Goal: Navigation & Orientation: Find specific page/section

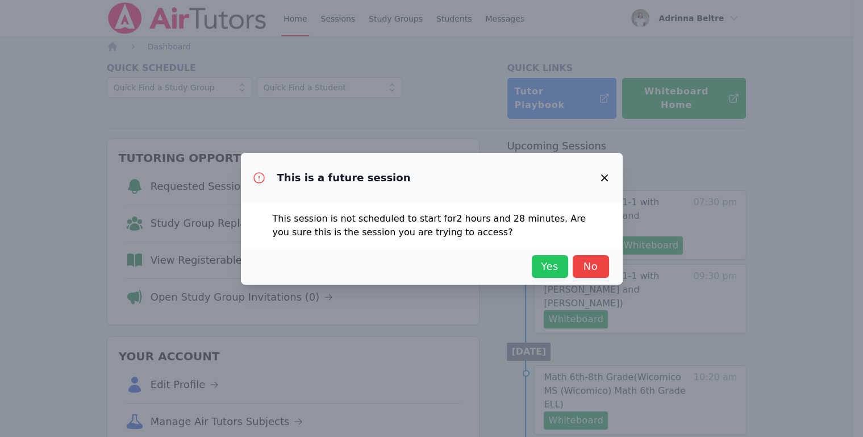
click at [549, 263] on span "Yes" at bounding box center [550, 267] width 25 height 16
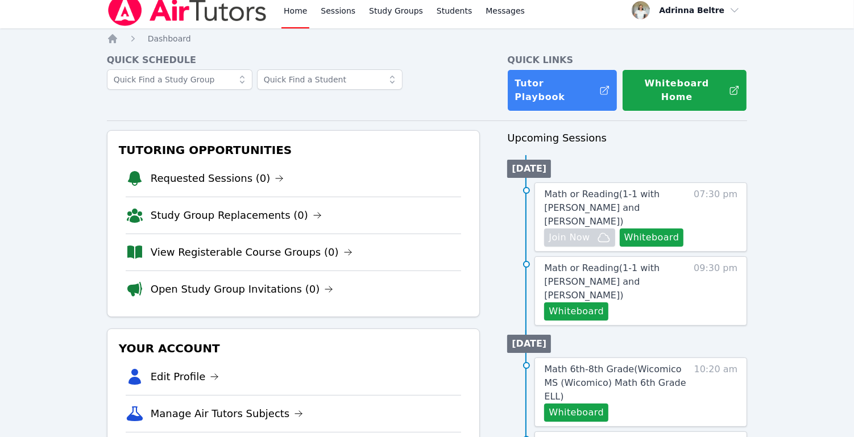
scroll to position [92, 0]
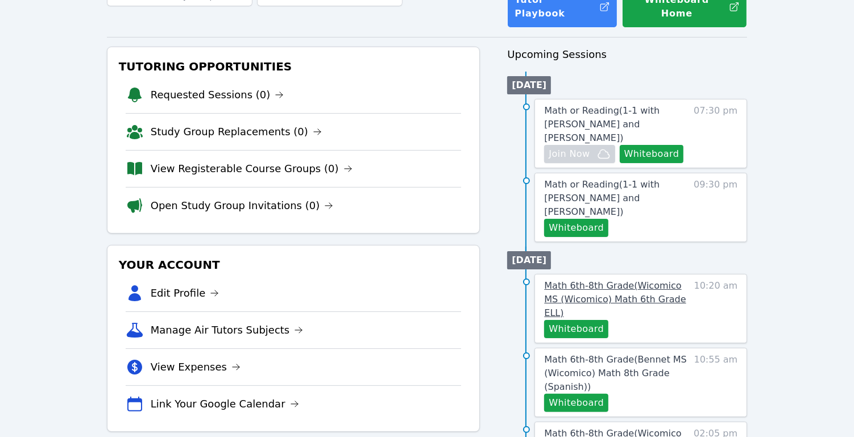
click at [632, 280] on span "Math 6th-8th Grade ( Wicomico MS (Wicomico) Math 6th Grade ELL )" at bounding box center [615, 299] width 142 height 38
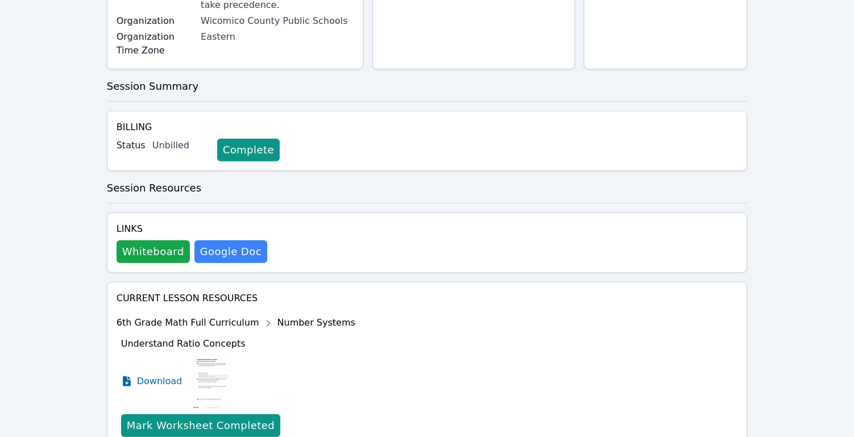
scroll to position [357, 0]
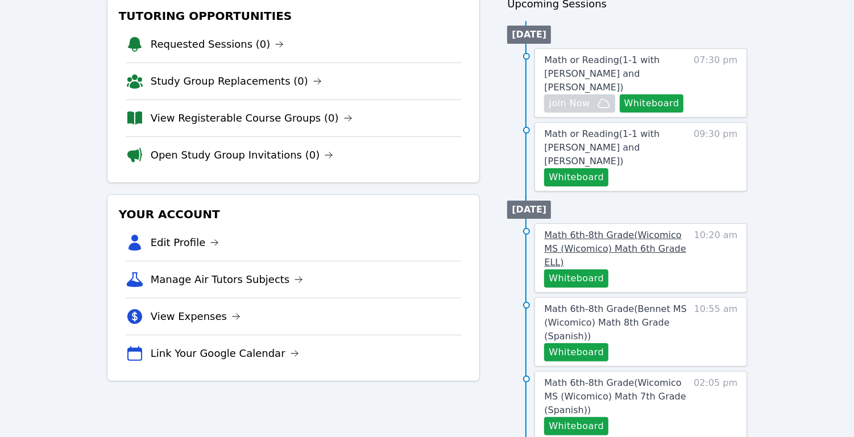
scroll to position [170, 0]
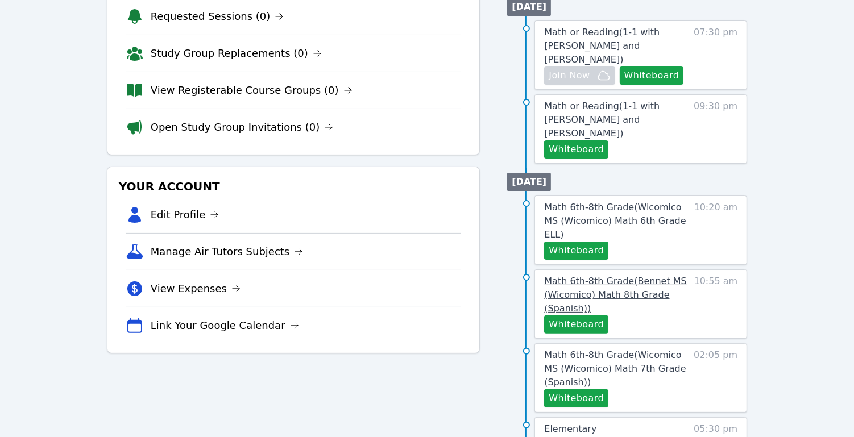
click at [631, 276] on span "Math 6th-8th Grade ( Bennet MS (Wicomico) Math 8th Grade (Spanish) )" at bounding box center [615, 295] width 142 height 38
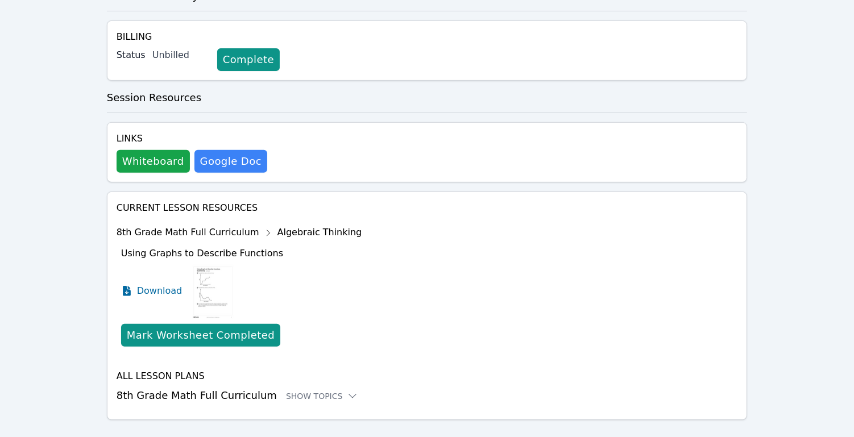
scroll to position [385, 0]
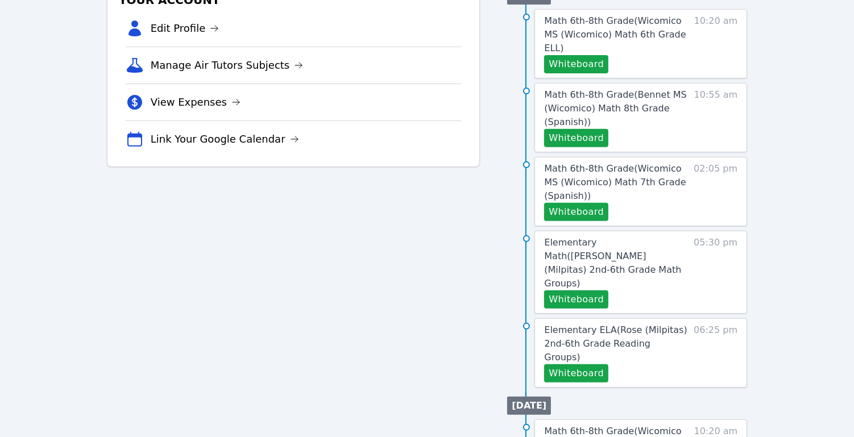
scroll to position [419, 0]
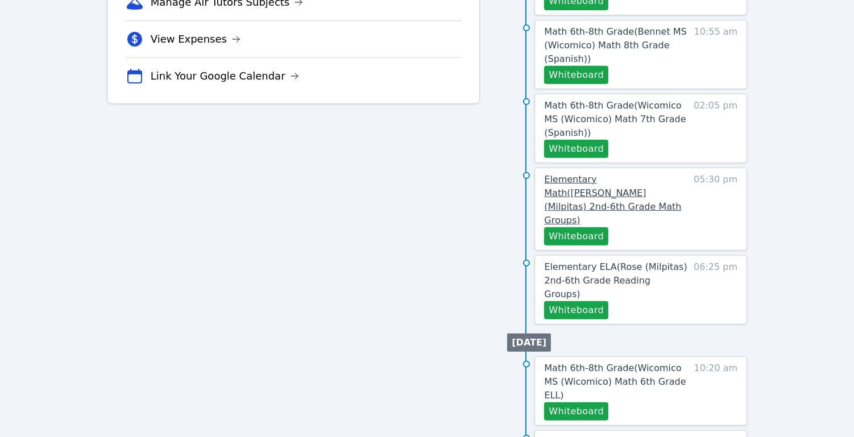
click at [610, 174] on span "Elementary Math ( [PERSON_NAME] (Milpitas) 2nd-6th Grade Math Groups )" at bounding box center [612, 200] width 137 height 52
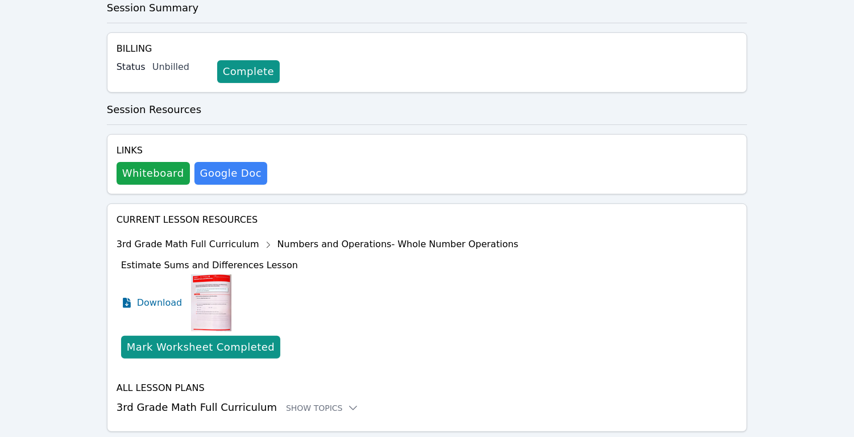
scroll to position [246, 0]
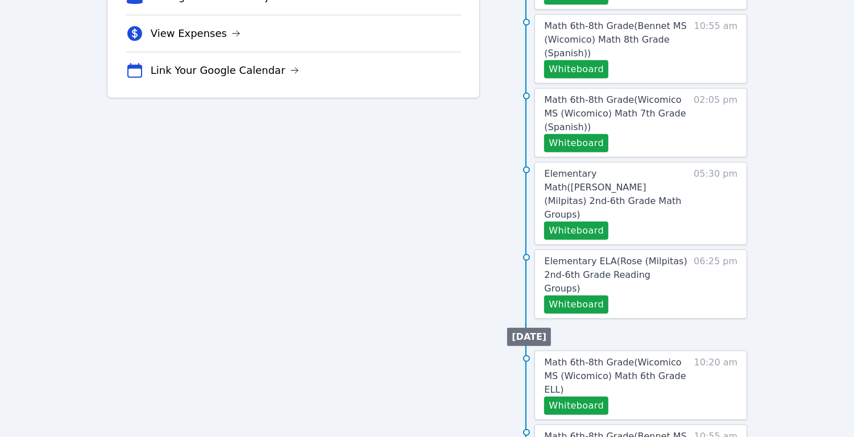
scroll to position [481, 0]
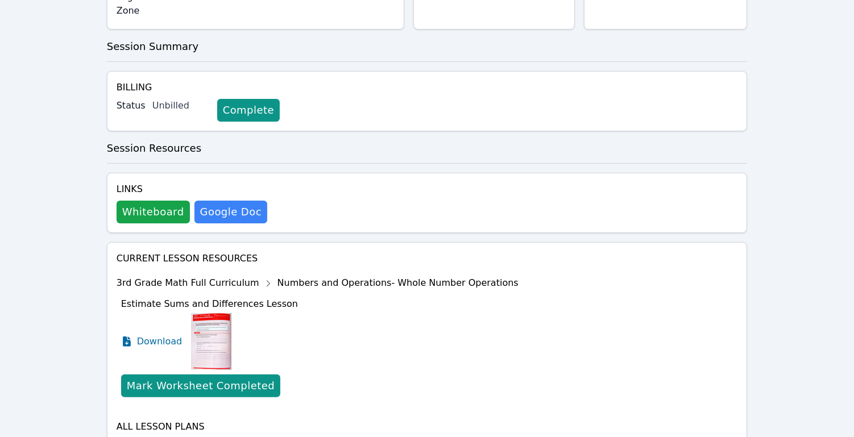
scroll to position [246, 0]
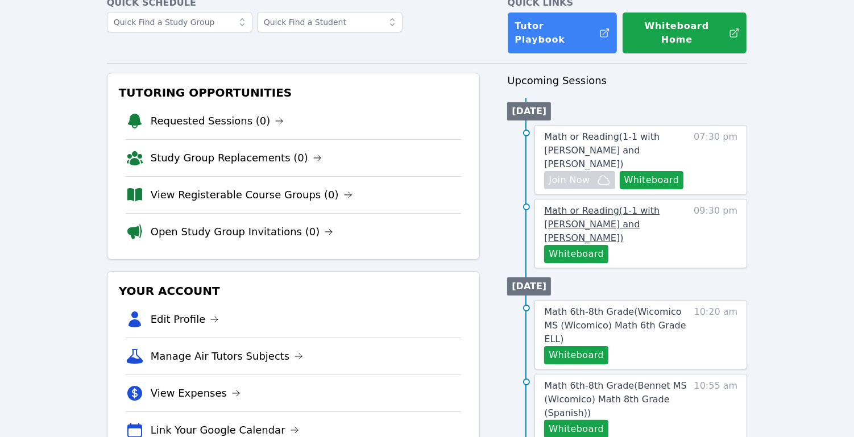
scroll to position [89, 0]
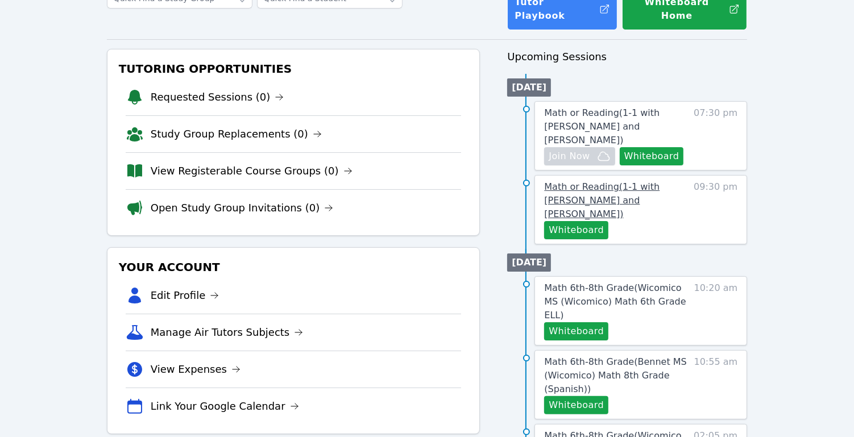
click at [614, 181] on span "Math or Reading ( 1-1 with [PERSON_NAME] and [PERSON_NAME] )" at bounding box center [601, 200] width 115 height 38
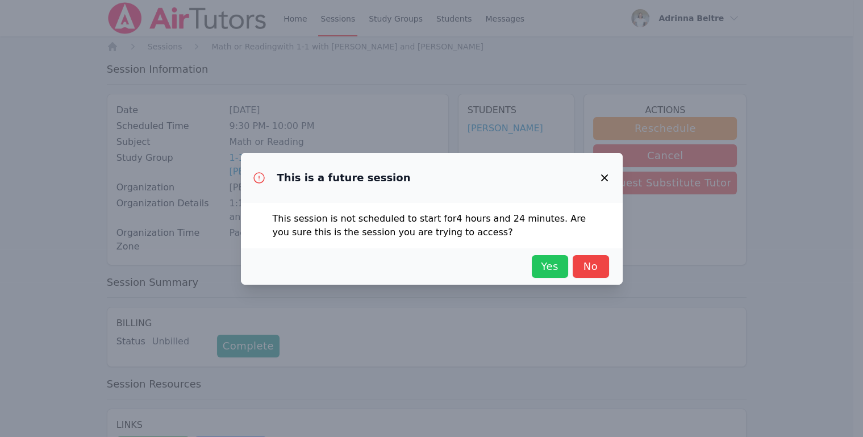
click at [549, 268] on span "Yes" at bounding box center [550, 267] width 25 height 16
